Goal: Information Seeking & Learning: Learn about a topic

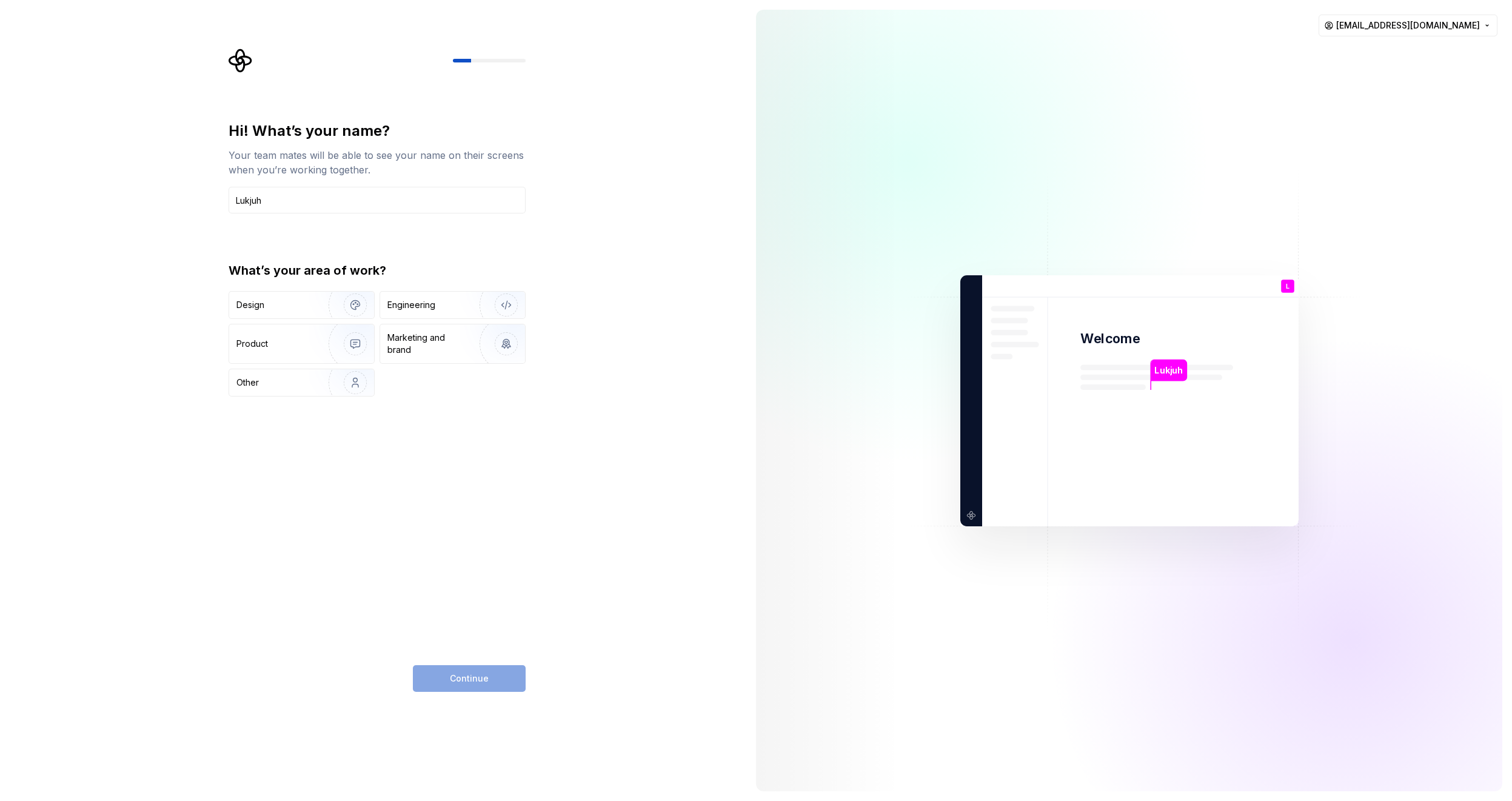
type input "Lukjuh"
click at [566, 542] on div "Hi! What’s your name? Your team mates will be able to see your name on their sc…" at bounding box center [373, 400] width 746 height 801
click at [489, 681] on div "Continue" at bounding box center [469, 679] width 113 height 27
click at [476, 302] on img "button" at bounding box center [498, 305] width 77 height 82
click at [496, 684] on button "Continue" at bounding box center [469, 679] width 113 height 27
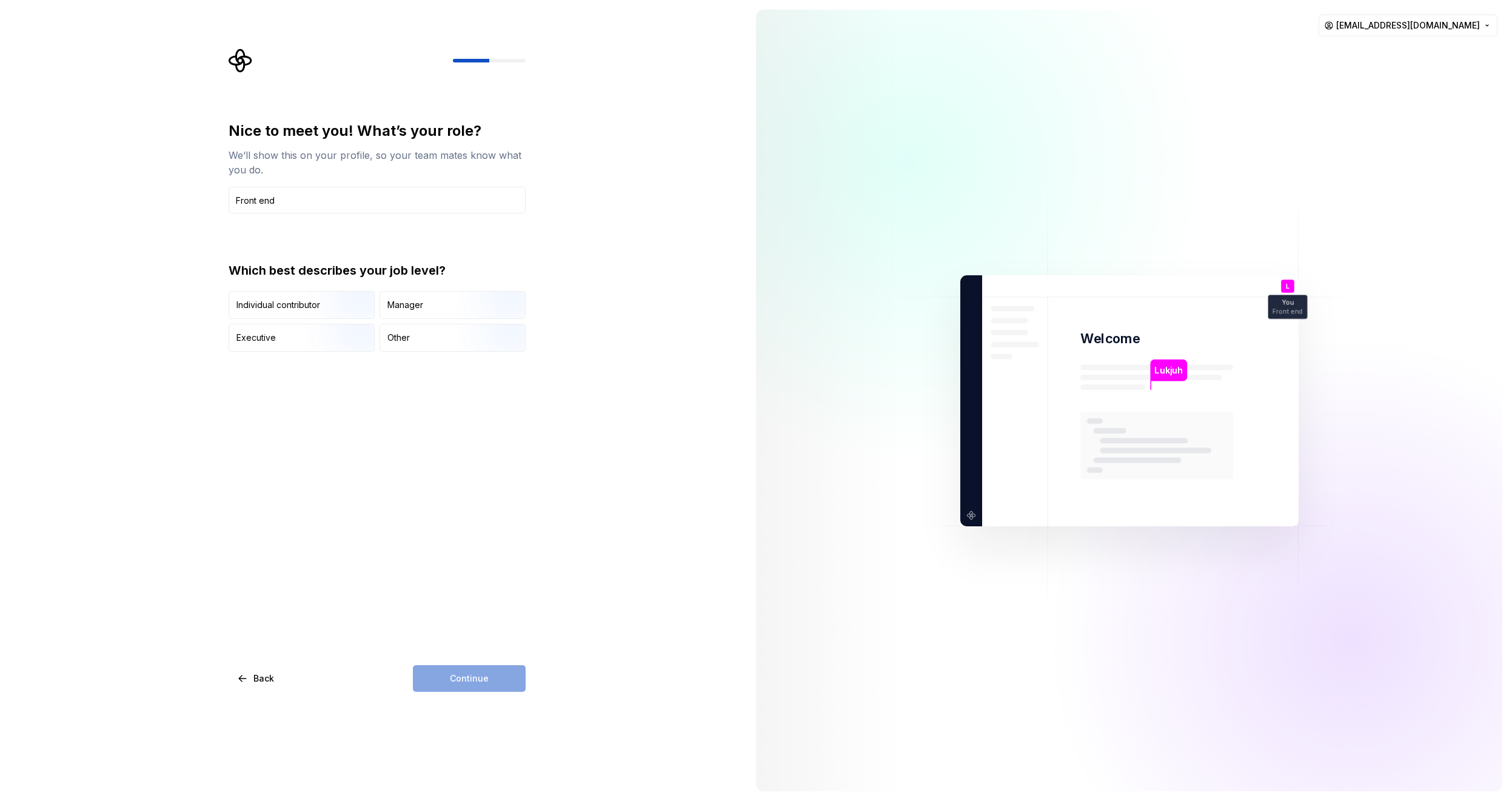
type input "Front end"
click at [454, 689] on div "Continue" at bounding box center [469, 679] width 113 height 27
click at [456, 680] on div "Continue" at bounding box center [469, 679] width 113 height 27
click at [317, 334] on img "button" at bounding box center [345, 353] width 77 height 82
click at [471, 673] on span "Continue" at bounding box center [469, 679] width 39 height 12
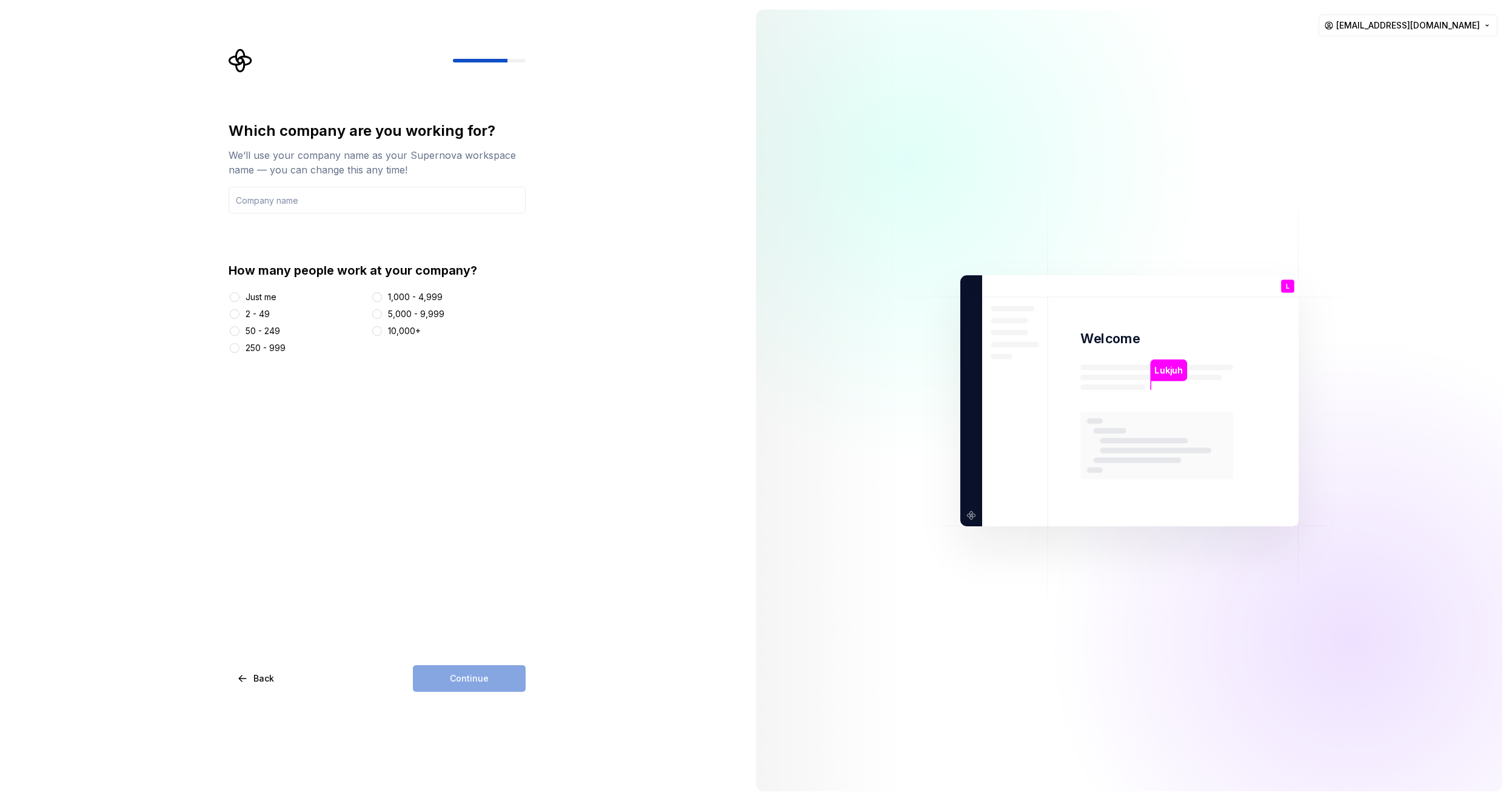
click at [249, 329] on div "50 - 249" at bounding box center [263, 331] width 35 height 12
click at [240, 329] on button "50 - 249" at bounding box center [234, 331] width 10 height 10
click at [478, 689] on div "Continue" at bounding box center [469, 679] width 113 height 27
click at [301, 210] on input "text" at bounding box center [377, 200] width 297 height 27
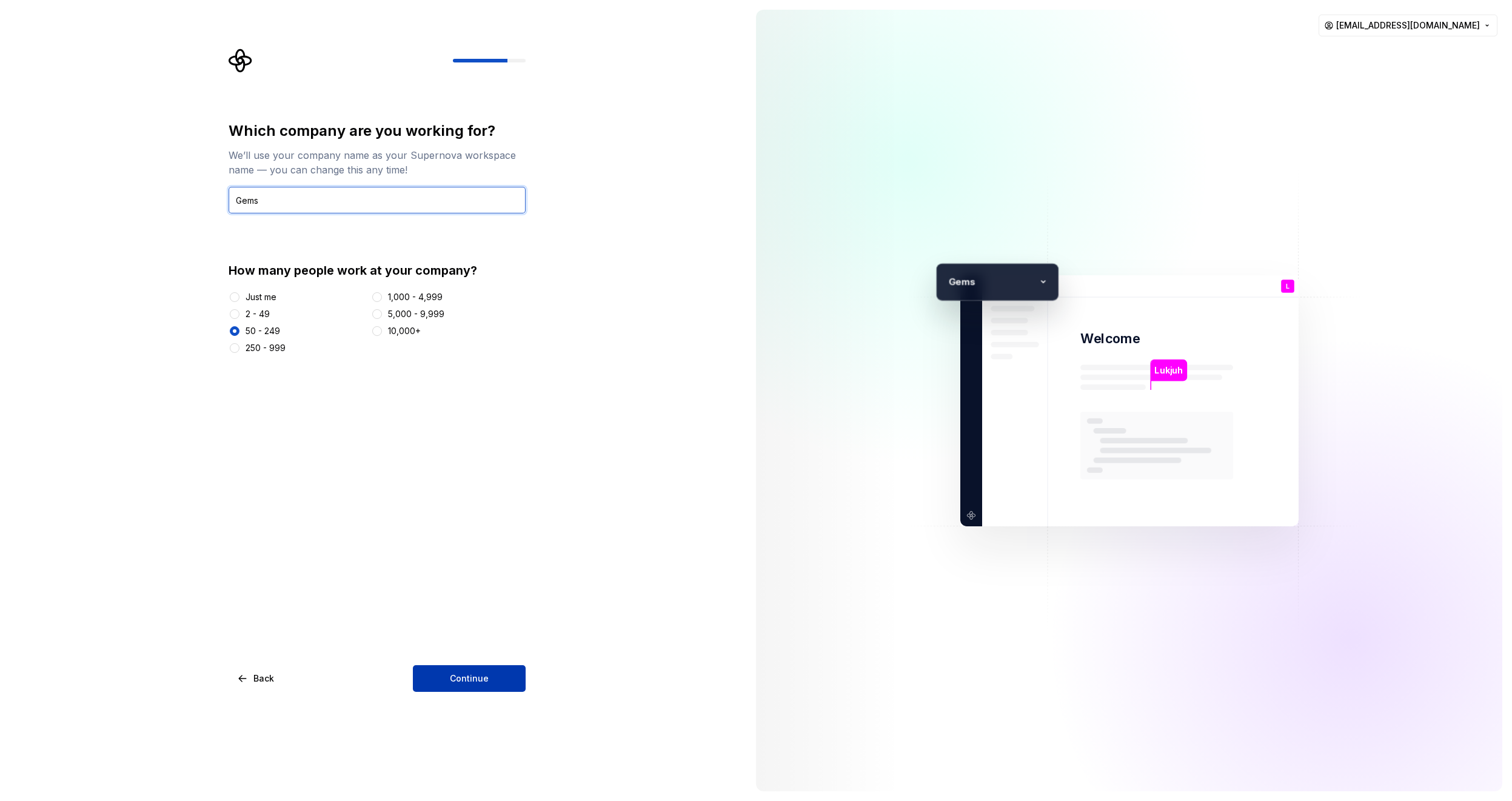
type input "Gems"
click at [500, 682] on button "Continue" at bounding box center [469, 679] width 113 height 27
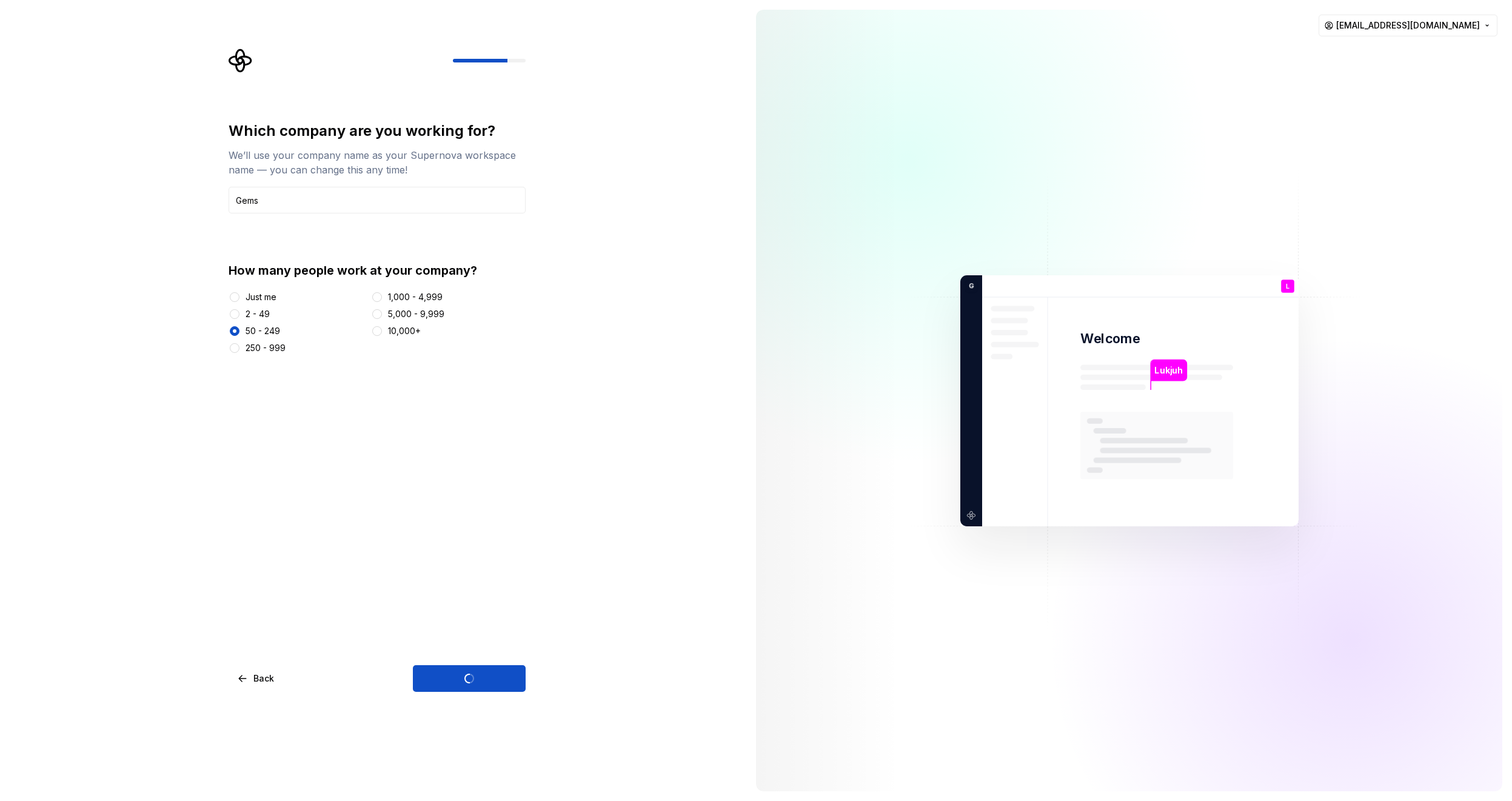
click at [543, 388] on div "Which company are you working for? We’ll use your company name as your Supernov…" at bounding box center [373, 400] width 746 height 801
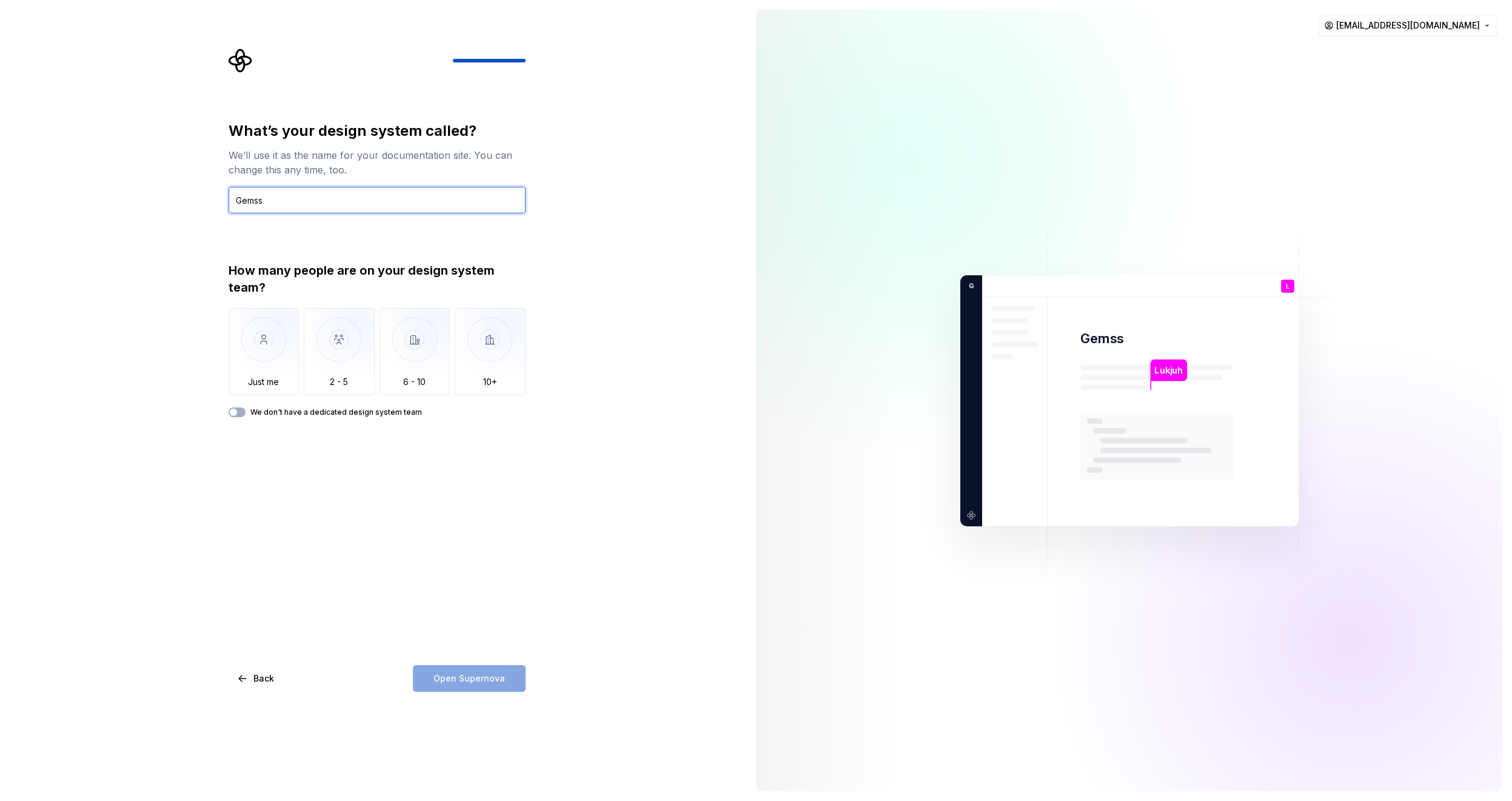
type input "Gemss"
click at [399, 529] on div "What’s your design system called? We’ll use it as the name for your documentati…" at bounding box center [377, 407] width 297 height 571
click at [372, 356] on img "button" at bounding box center [339, 349] width 71 height 82
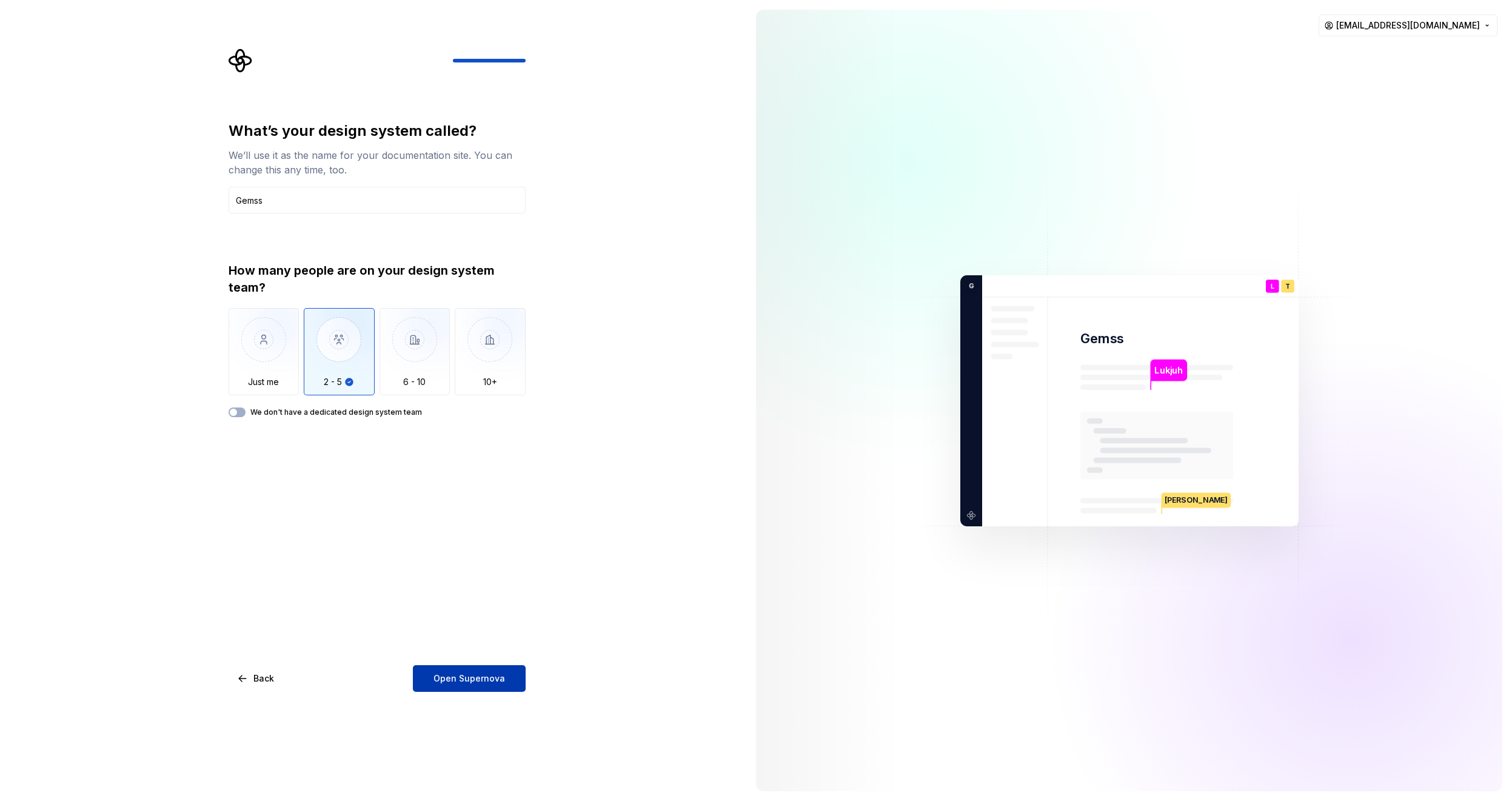
click at [489, 677] on span "Open Supernova" at bounding box center [469, 679] width 71 height 12
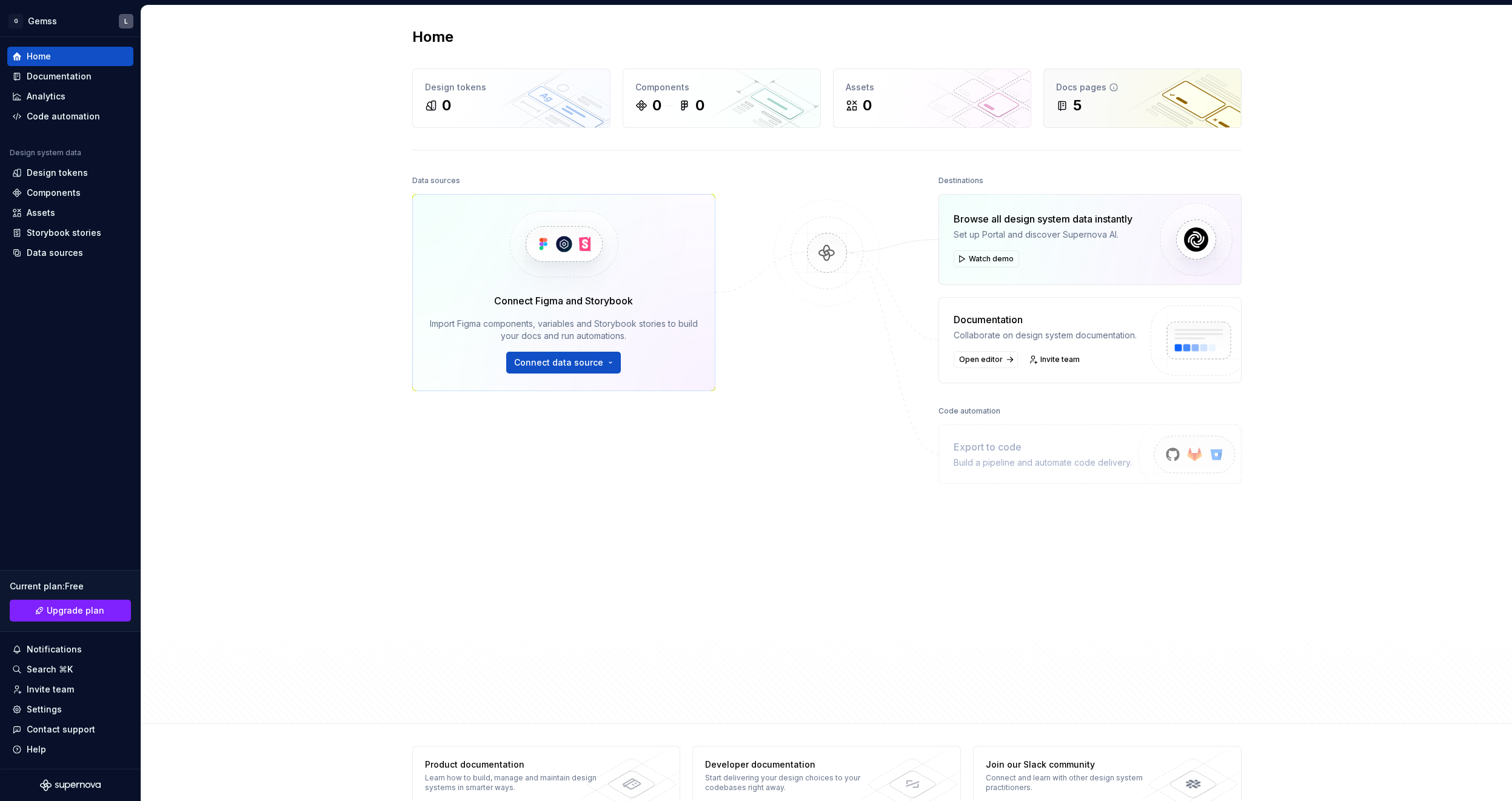
click at [1177, 86] on div "Docs pages" at bounding box center [1142, 88] width 173 height 12
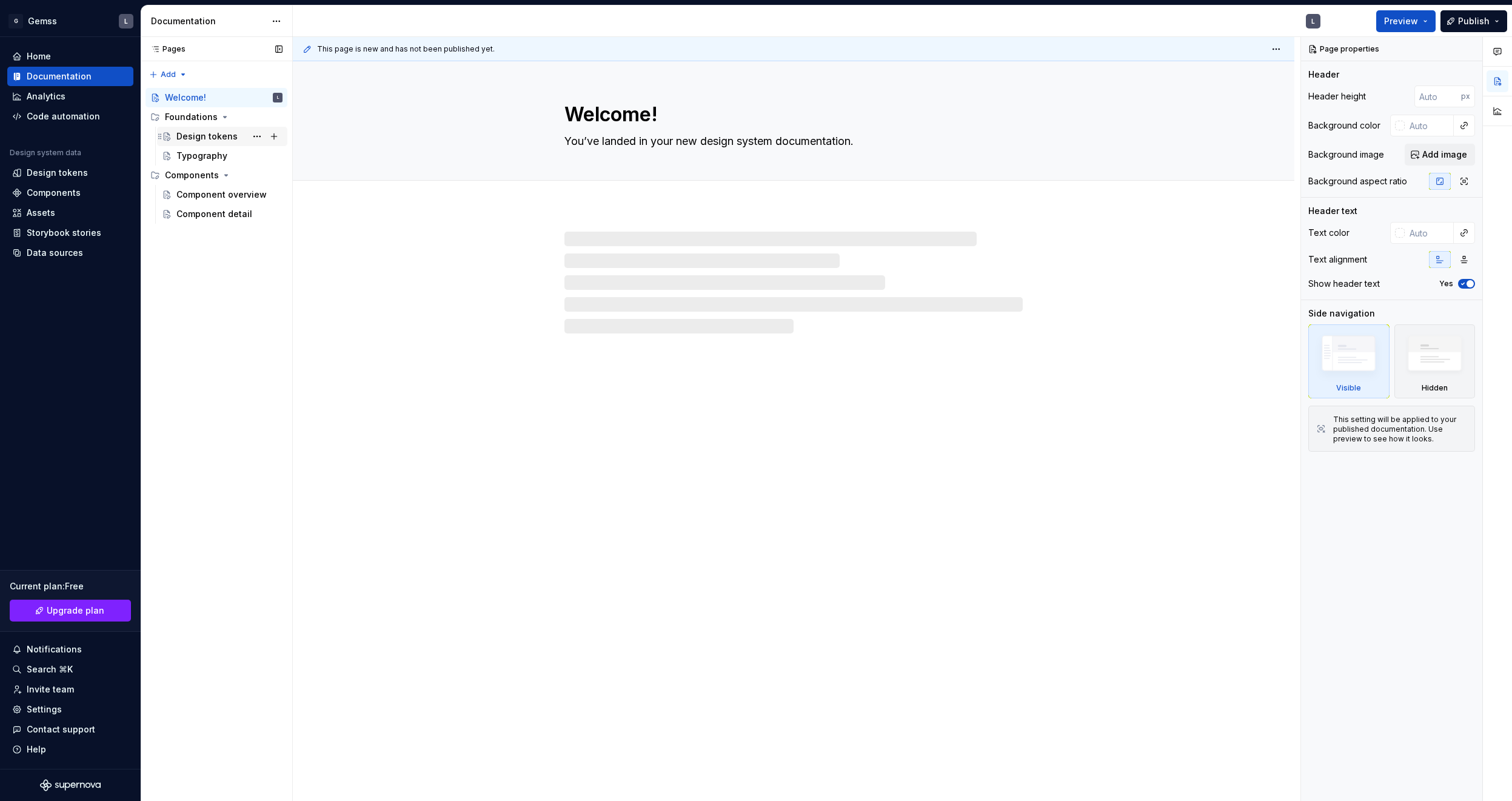
click at [213, 136] on div "Design tokens" at bounding box center [207, 136] width 61 height 12
click at [207, 154] on div "Typography" at bounding box center [202, 156] width 51 height 12
click at [61, 172] on div "Design tokens" at bounding box center [57, 173] width 61 height 12
click at [50, 181] on div "Design tokens" at bounding box center [70, 172] width 126 height 19
click at [48, 194] on div "Components" at bounding box center [53, 193] width 54 height 12
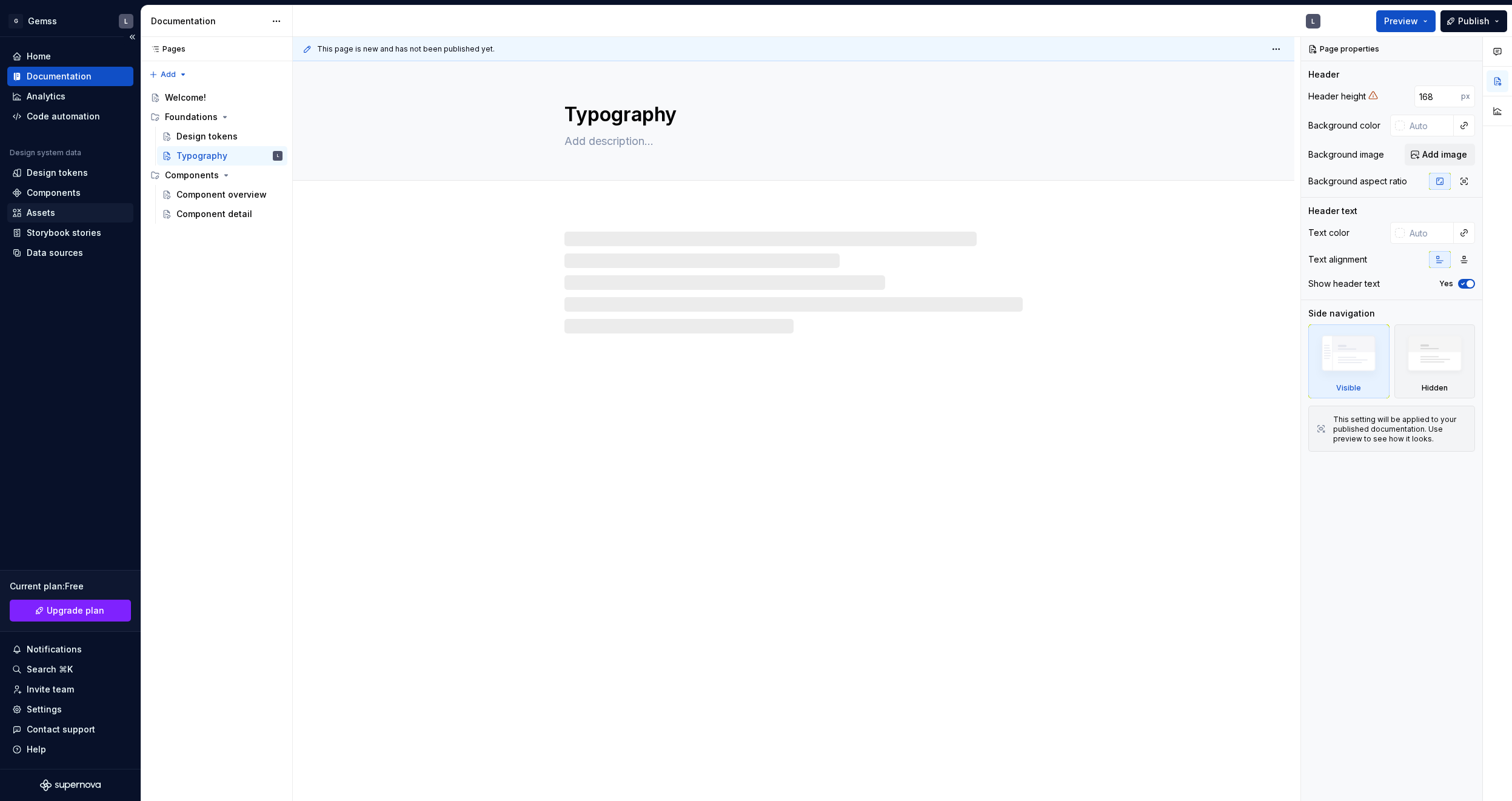
type textarea "*"
click at [45, 213] on div "Assets" at bounding box center [41, 212] width 29 height 12
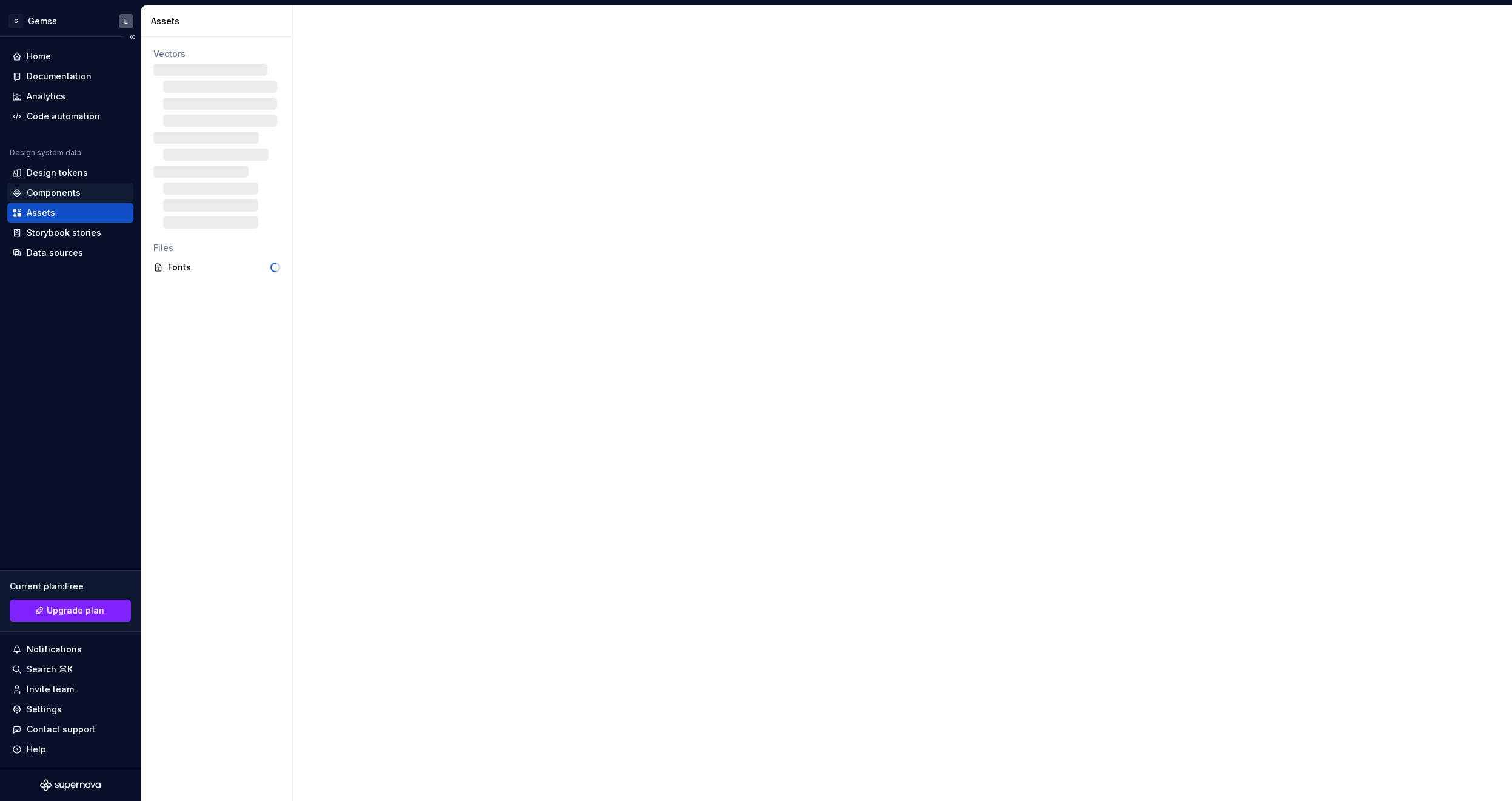
click at [53, 194] on div "Components" at bounding box center [53, 193] width 54 height 12
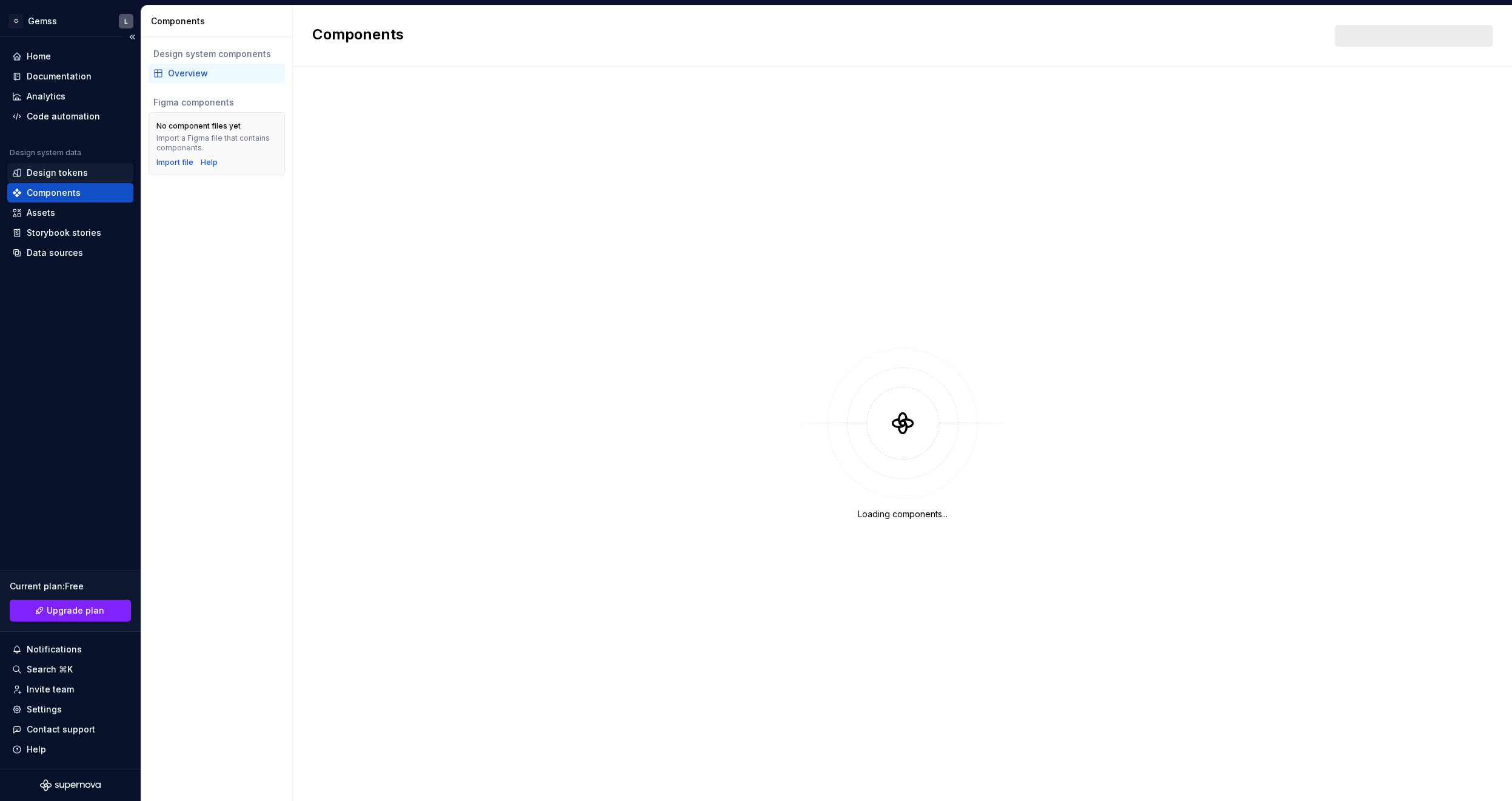
click at [49, 174] on div "Design tokens" at bounding box center [57, 173] width 61 height 12
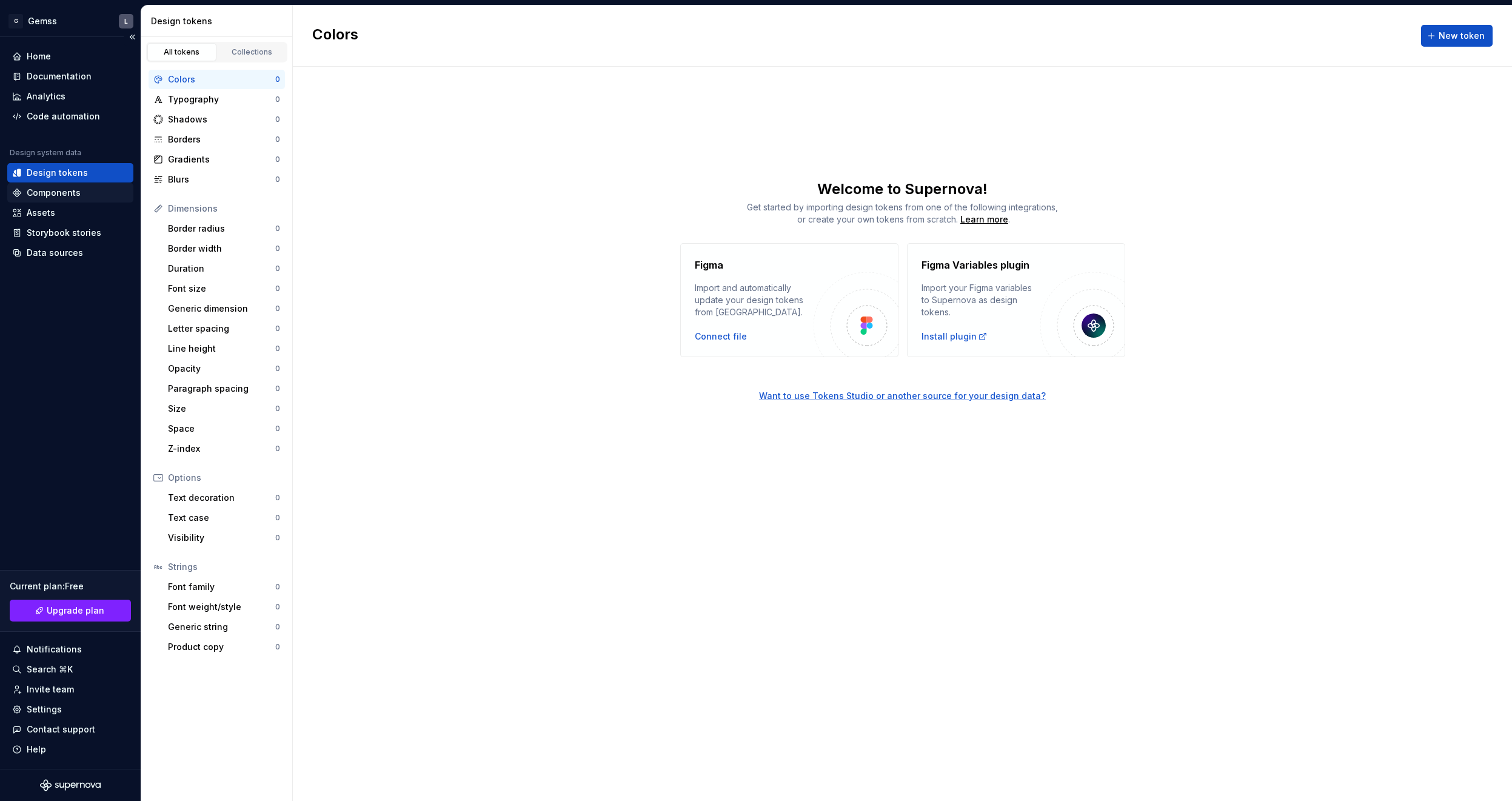
click at [60, 196] on div "Components" at bounding box center [53, 193] width 54 height 12
